Goal: Transaction & Acquisition: Purchase product/service

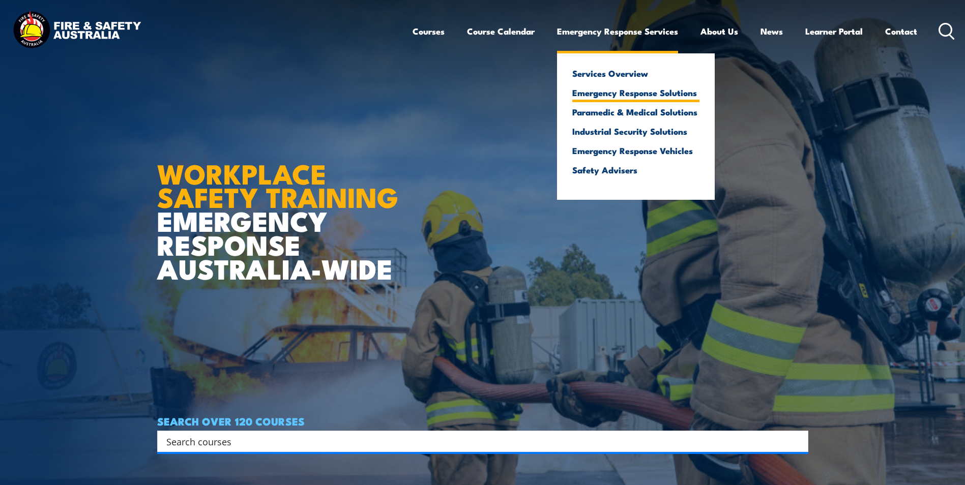
click at [617, 93] on link "Emergency Response Solutions" at bounding box center [635, 92] width 127 height 9
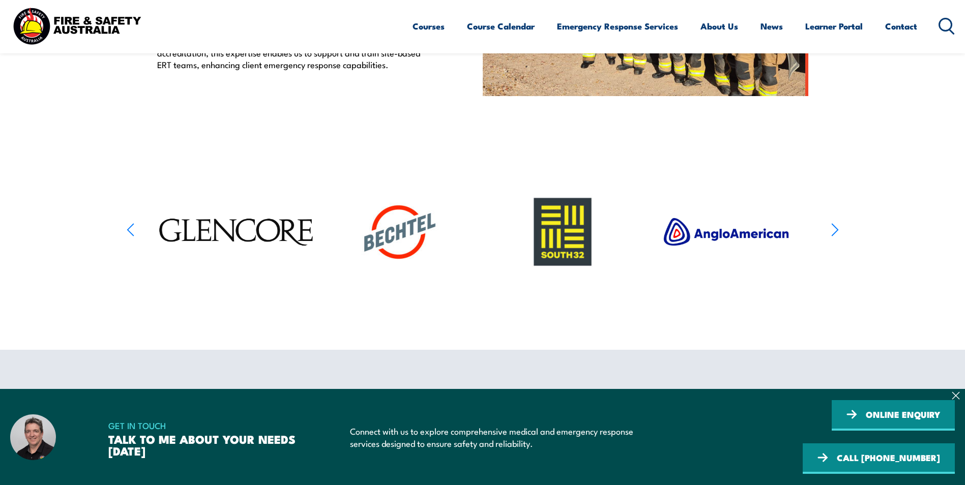
scroll to position [509, 0]
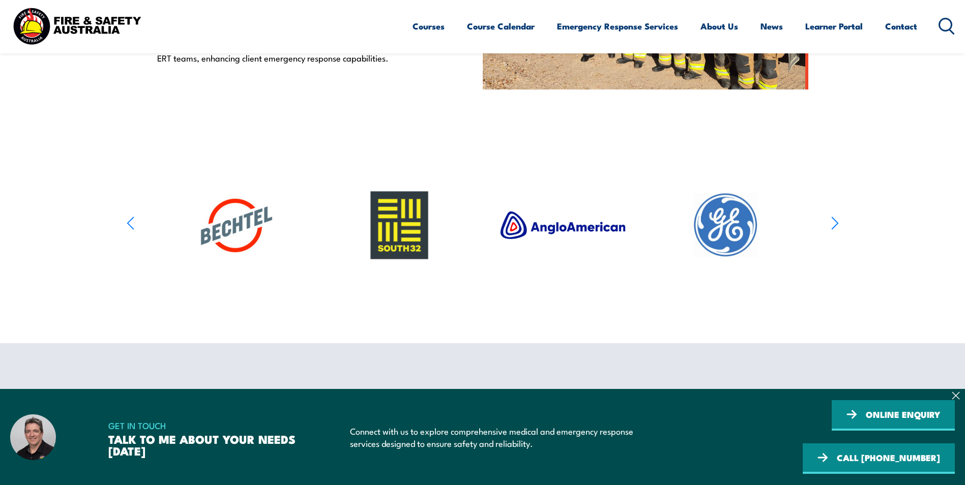
click at [834, 231] on icon "button" at bounding box center [835, 223] width 8 height 15
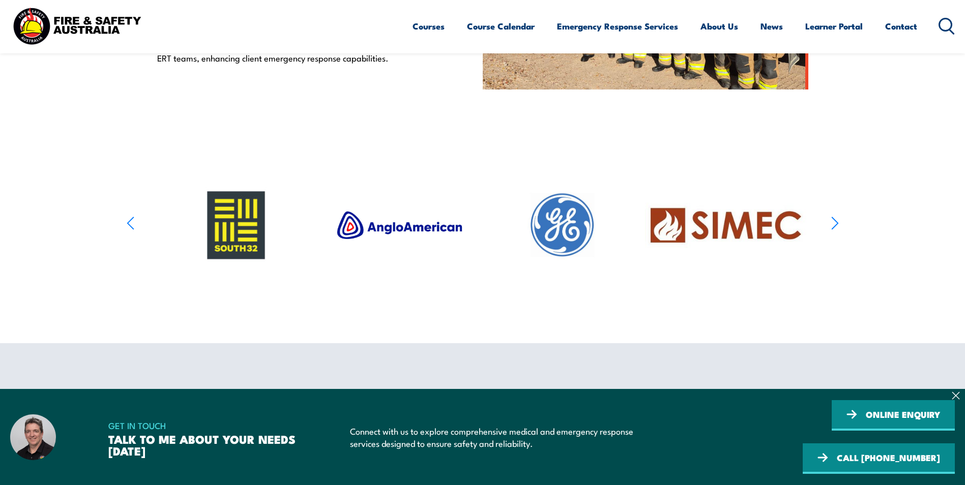
click at [834, 231] on icon "button" at bounding box center [835, 223] width 8 height 15
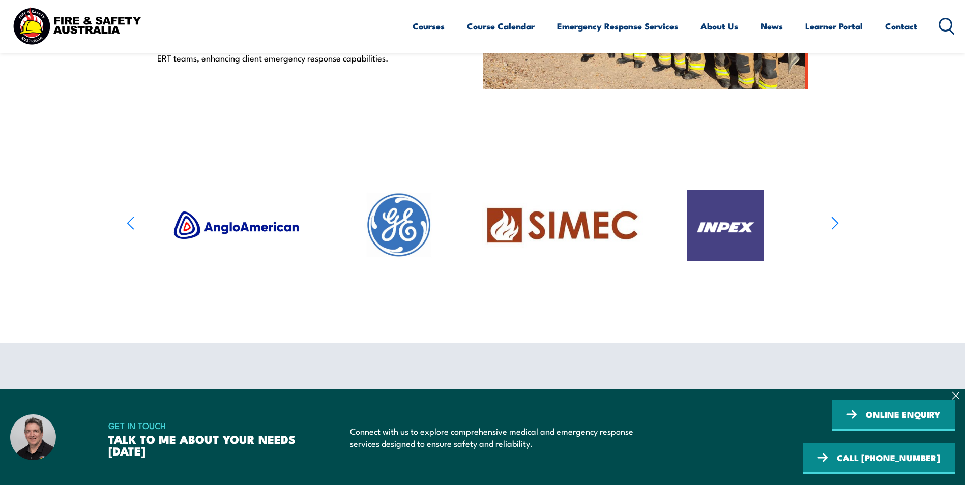
click at [834, 231] on icon "button" at bounding box center [835, 223] width 8 height 15
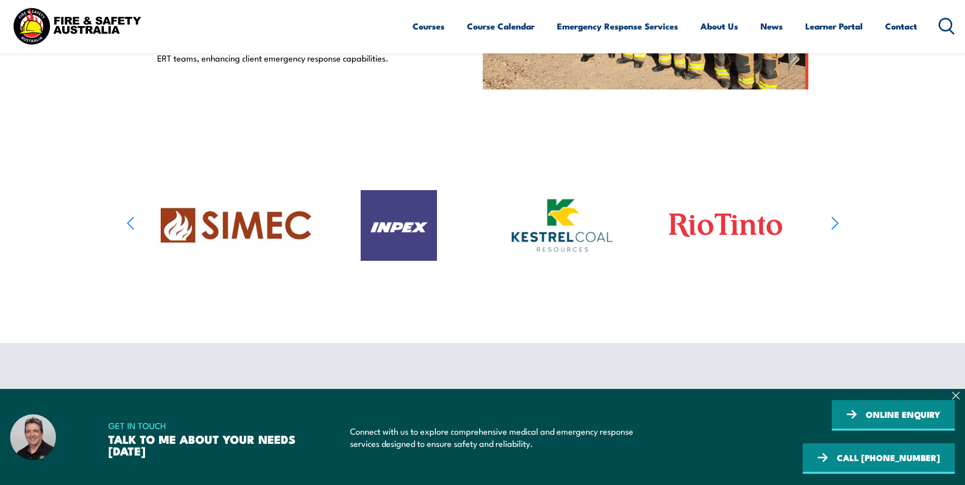
click at [834, 231] on icon "button" at bounding box center [835, 223] width 8 height 15
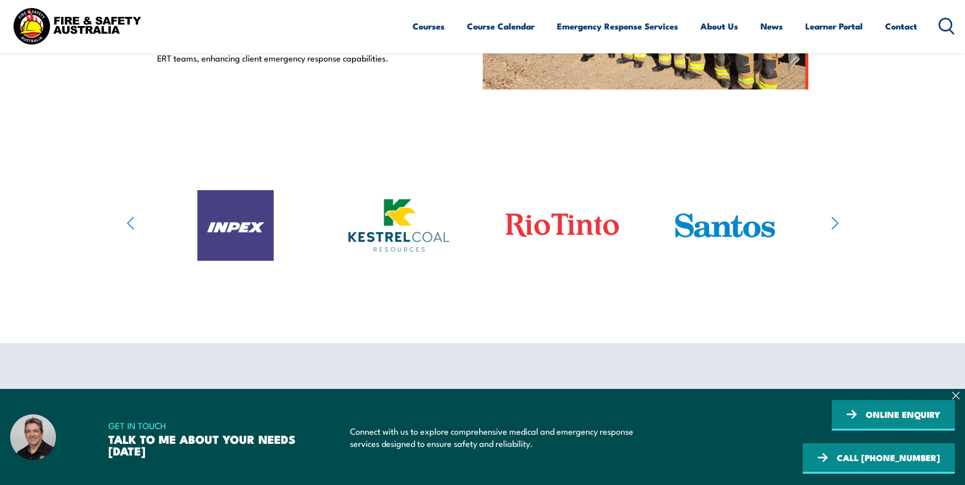
click at [834, 231] on icon "button" at bounding box center [835, 223] width 8 height 15
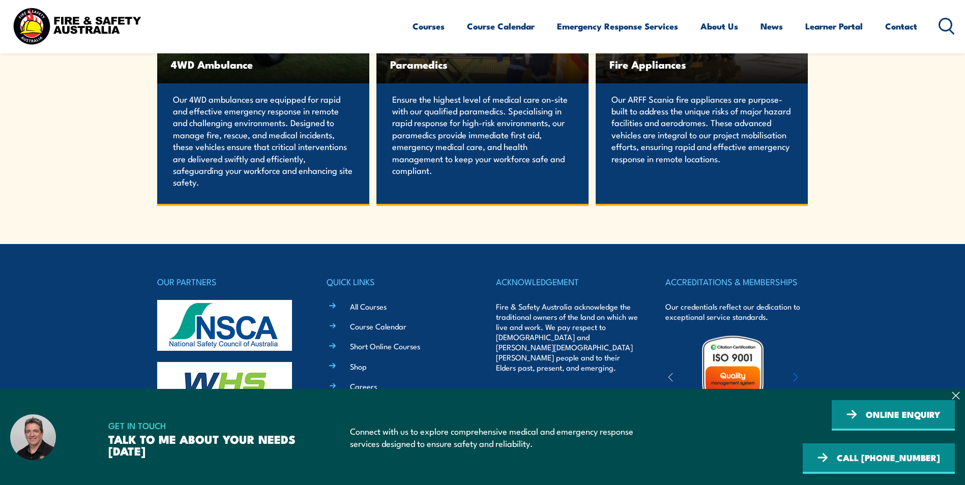
scroll to position [2187, 0]
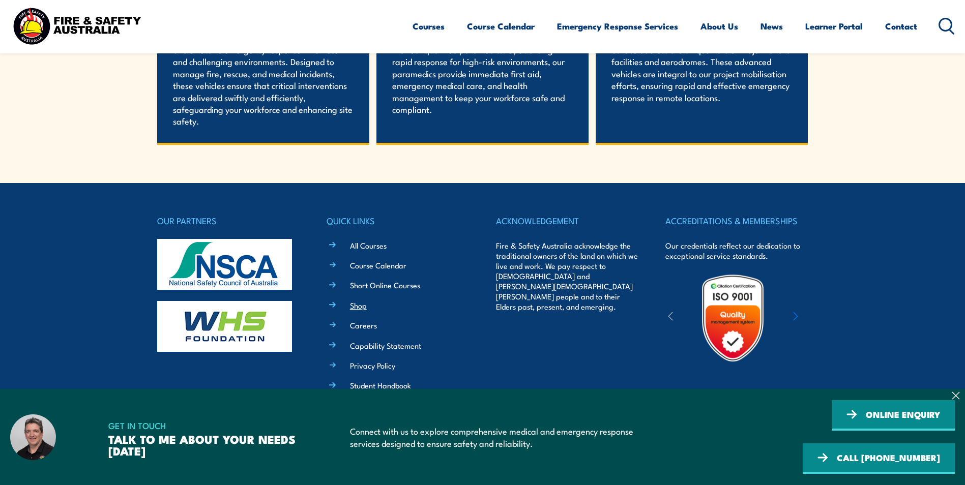
click at [360, 311] on link "Shop" at bounding box center [358, 305] width 17 height 11
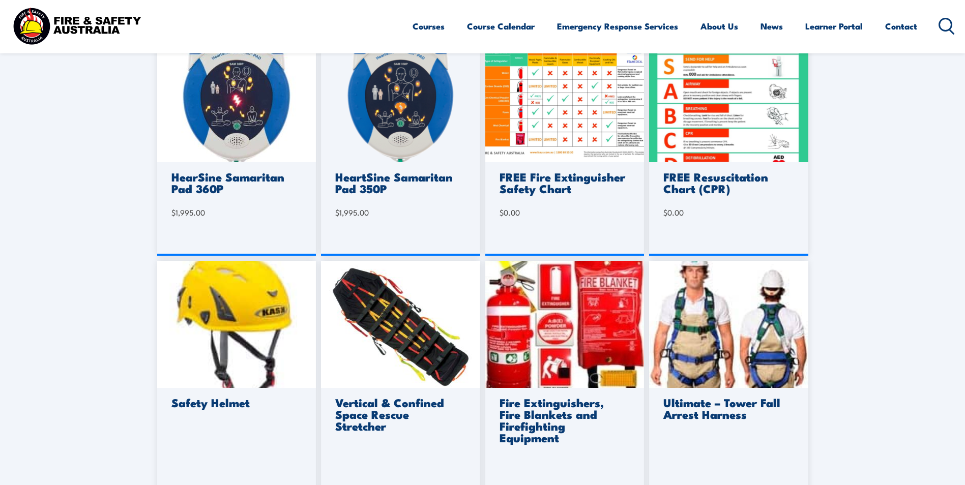
scroll to position [560, 0]
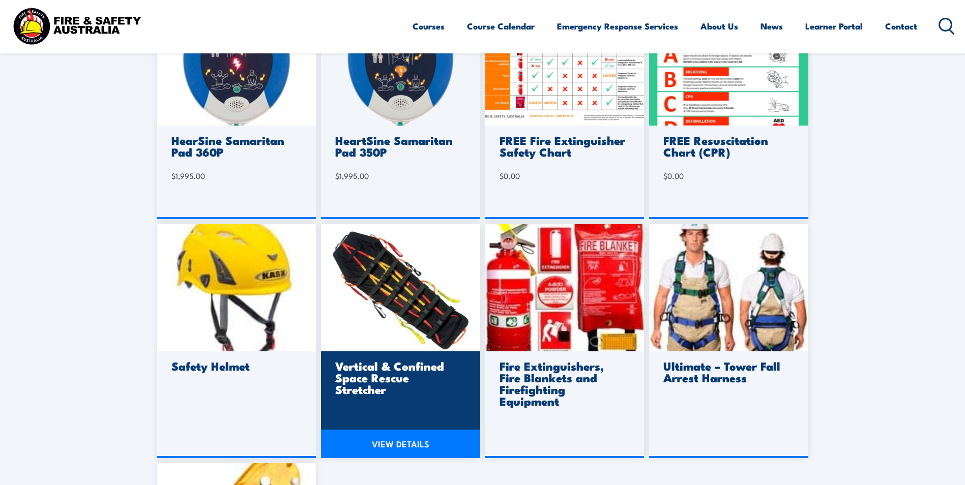
click at [406, 309] on img at bounding box center [400, 287] width 159 height 127
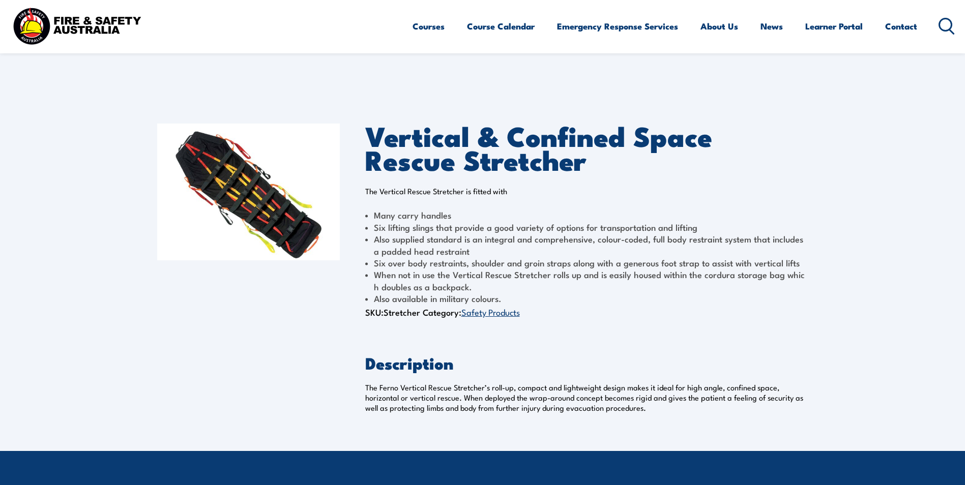
click at [948, 30] on circle at bounding box center [946, 24] width 12 height 12
